Goal: Task Accomplishment & Management: Use online tool/utility

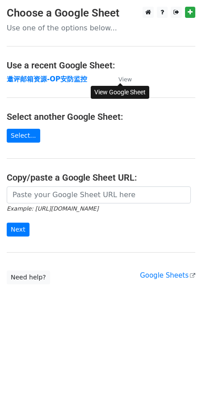
click at [124, 81] on small "View" at bounding box center [124, 79] width 13 height 7
click at [48, 63] on h4 "Use a recent Google Sheet:" at bounding box center [101, 65] width 188 height 11
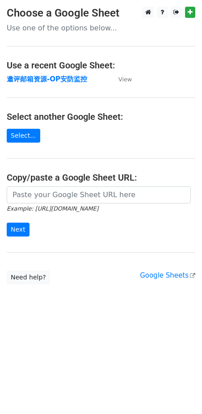
click at [57, 114] on h4 "Select another Google Sheet:" at bounding box center [101, 116] width 188 height 11
click at [21, 229] on input "Next" at bounding box center [18, 229] width 23 height 14
click at [54, 78] on strong "邀评邮箱资源-OP安防监控" at bounding box center [47, 79] width 80 height 8
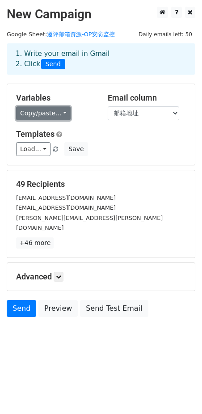
click at [56, 117] on link "Copy/paste..." at bounding box center [43, 113] width 54 height 14
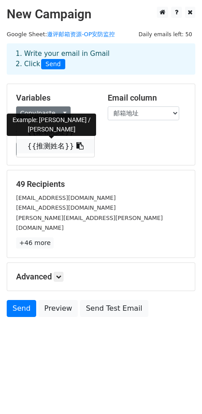
click at [54, 141] on link "{{推测姓名}}" at bounding box center [56, 146] width 78 height 14
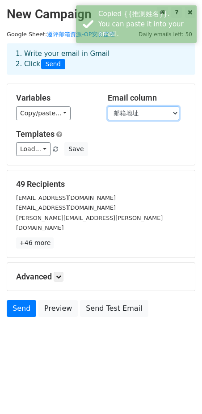
click at [154, 116] on select "邮箱地址 推测姓名" at bounding box center [143, 113] width 71 height 14
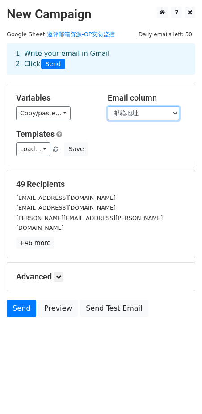
click at [158, 114] on select "邮箱地址 推测姓名" at bounding box center [143, 113] width 71 height 14
click at [161, 114] on select "邮箱地址 推测姓名" at bounding box center [143, 113] width 71 height 14
click at [96, 126] on div "Variables Copy/paste... {{邮箱地址}} {{推测姓名}} Email column 邮箱地址 推测姓名 Templates Load…" at bounding box center [101, 124] width 188 height 81
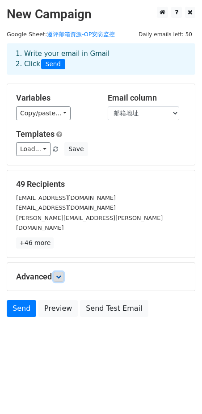
click at [58, 274] on icon at bounding box center [58, 276] width 5 height 5
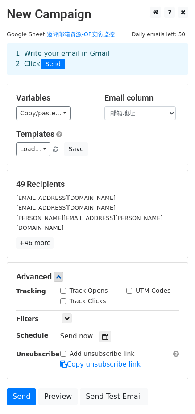
click at [75, 332] on span "Send now" at bounding box center [76, 336] width 33 height 8
click at [20, 388] on link "Send" at bounding box center [21, 396] width 29 height 17
